Goal: Find specific page/section: Find specific page/section

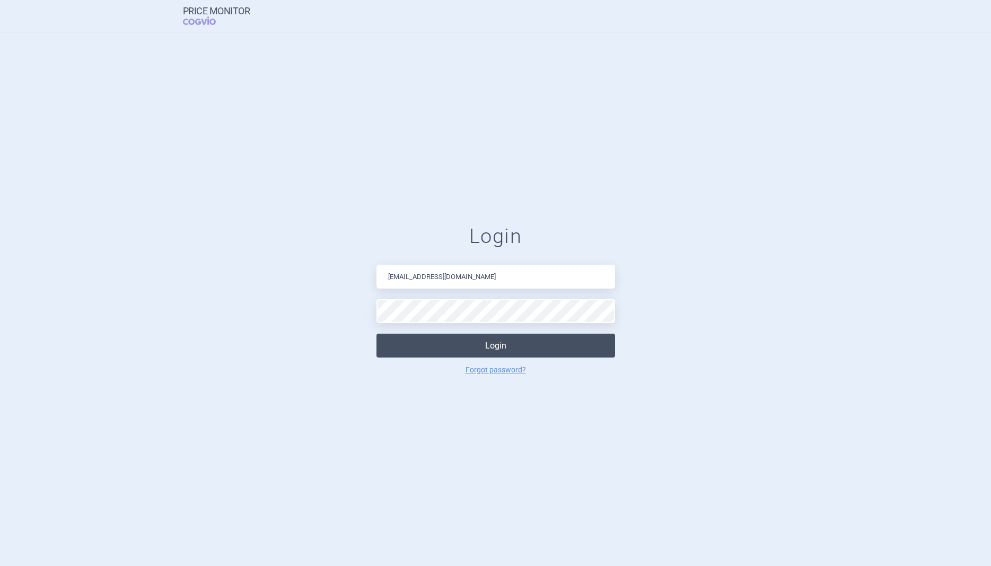
click at [535, 339] on button "Login" at bounding box center [495, 345] width 239 height 24
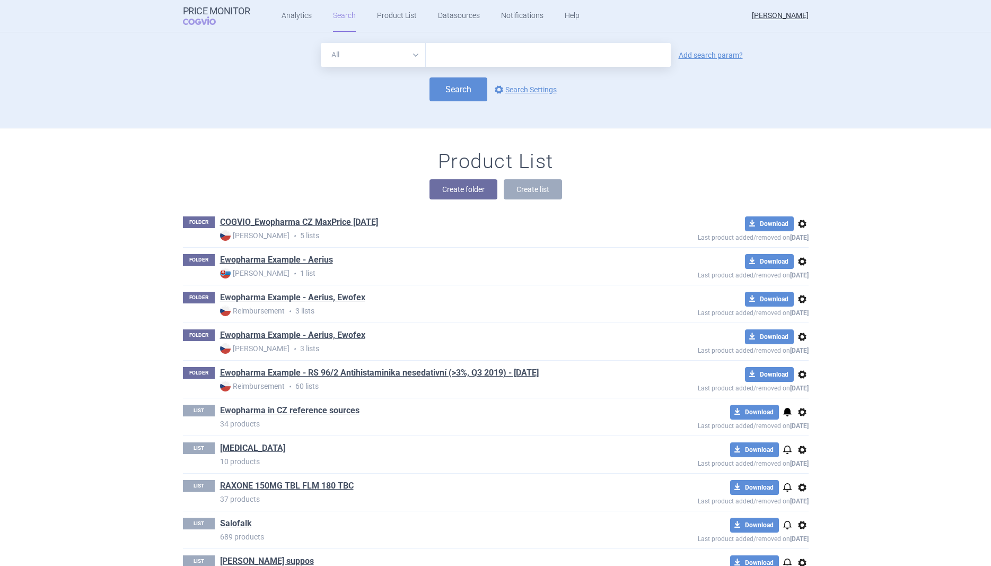
click at [460, 54] on input "text" at bounding box center [548, 55] width 245 height 24
type input "cejemly"
click button "Search" at bounding box center [458, 89] width 58 height 24
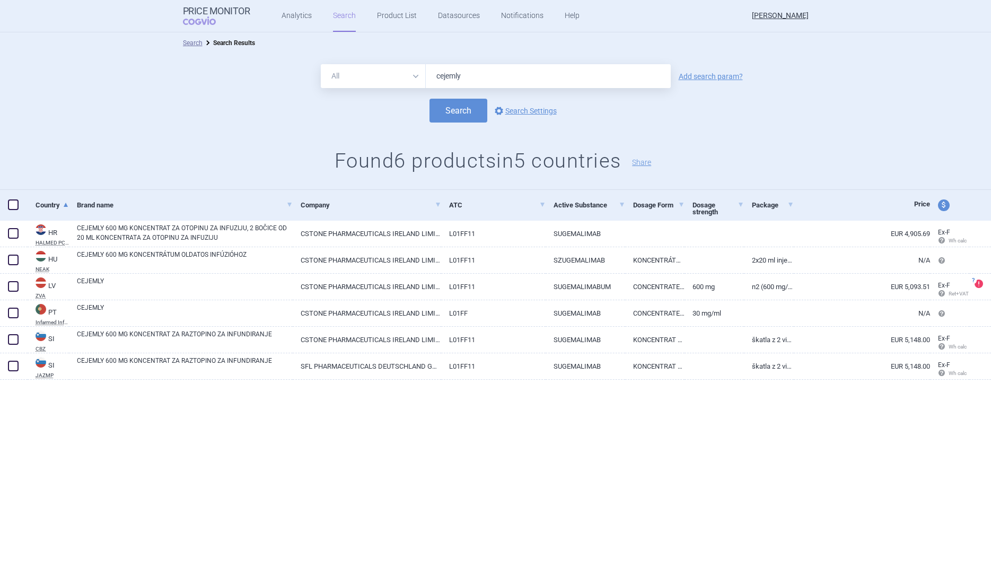
drag, startPoint x: 492, startPoint y: 71, endPoint x: 434, endPoint y: 73, distance: 58.4
click at [434, 73] on input "cejemly" at bounding box center [548, 76] width 245 height 24
type input "tevimbra"
click at [429, 99] on button "Search" at bounding box center [458, 111] width 58 height 24
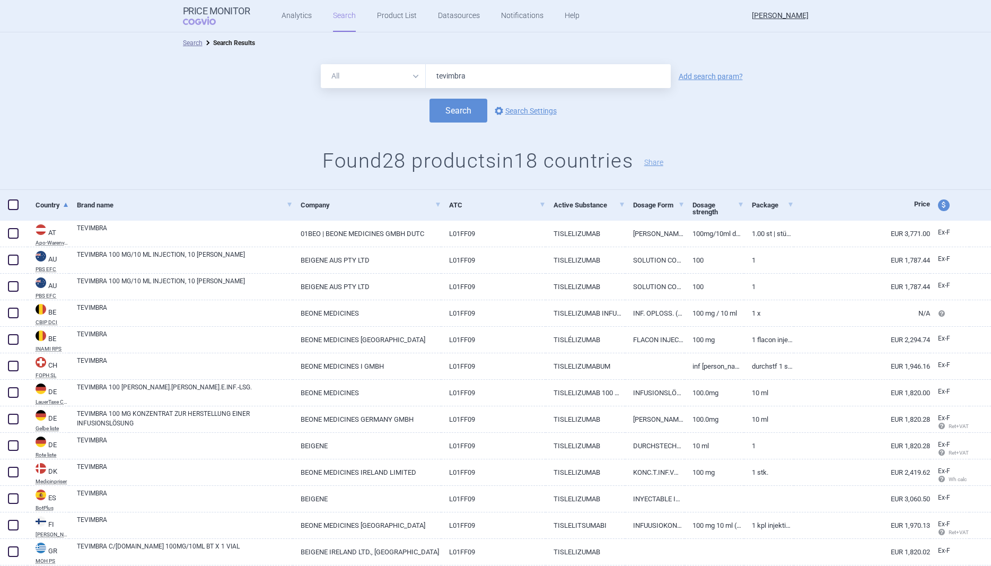
click at [97, 111] on div "Search options Search Settings" at bounding box center [495, 111] width 991 height 24
